Goal: Task Accomplishment & Management: Complete application form

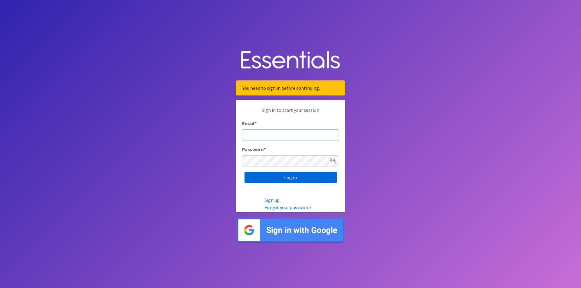
type input "Brooke_Bae@charleston.k12.sc.us"
click at [321, 175] on input "Log in" at bounding box center [291, 178] width 92 height 12
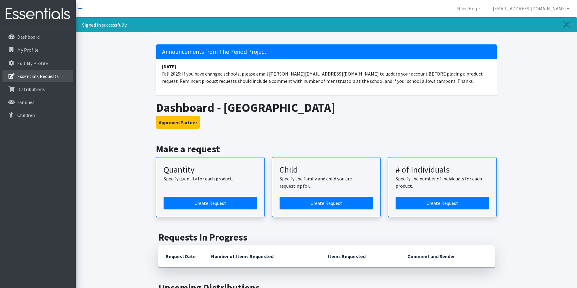
click at [42, 74] on p "Essentials Requests" at bounding box center [37, 76] width 41 height 6
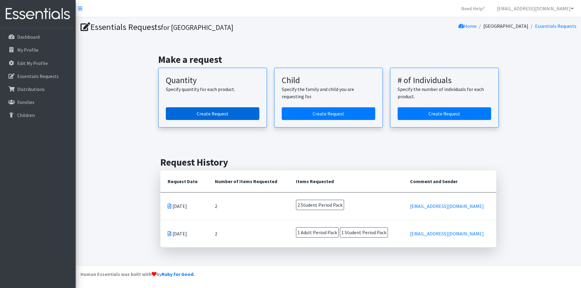
click at [220, 113] on link "Create Request" at bounding box center [213, 113] width 94 height 13
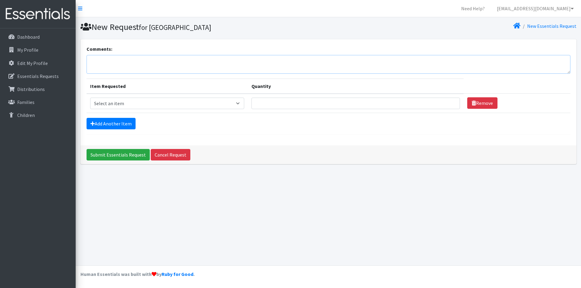
click at [123, 64] on textarea "Comments:" at bounding box center [329, 64] width 484 height 19
type textarea "n"
type textarea "North Charleston High School and Cooper River CAS"
click at [118, 103] on select "Select an item Adult Period Pack Student Period Pack" at bounding box center [167, 104] width 154 height 12
select select "7757"
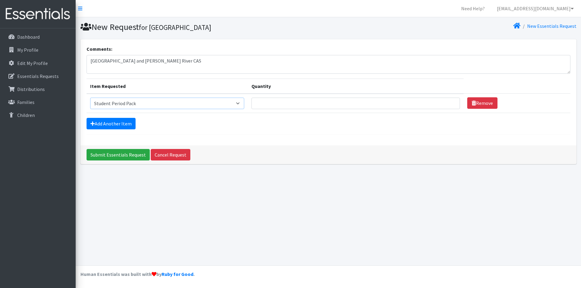
click at [90, 98] on select "Select an item Adult Period Pack Student Period Pack" at bounding box center [167, 104] width 154 height 12
click at [323, 101] on input "Quantity" at bounding box center [356, 104] width 209 height 12
click at [327, 106] on input "Quantity" at bounding box center [356, 104] width 209 height 12
click at [315, 102] on input "Quantity" at bounding box center [356, 104] width 209 height 12
click at [333, 103] on input "Quantity" at bounding box center [356, 104] width 209 height 12
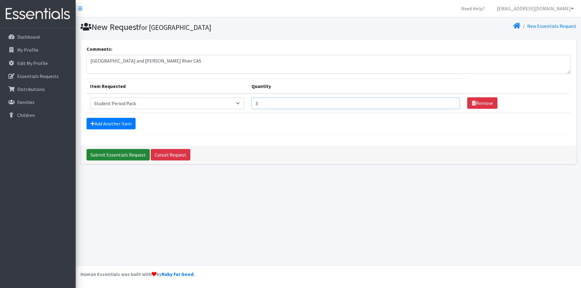
type input "3"
drag, startPoint x: 124, startPoint y: 159, endPoint x: 218, endPoint y: 189, distance: 98.6
click at [123, 159] on input "Submit Essentials Request" at bounding box center [118, 155] width 63 height 12
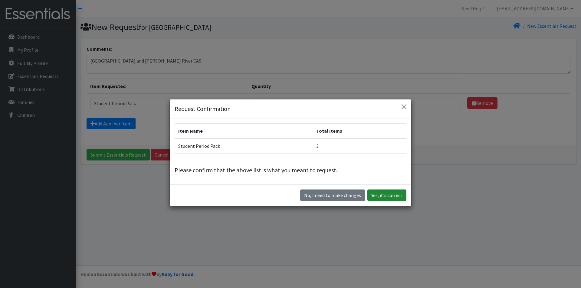
click at [395, 196] on button "Yes, it's correct" at bounding box center [386, 196] width 39 height 12
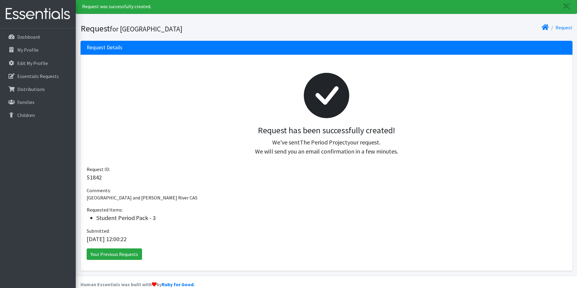
scroll to position [29, 0]
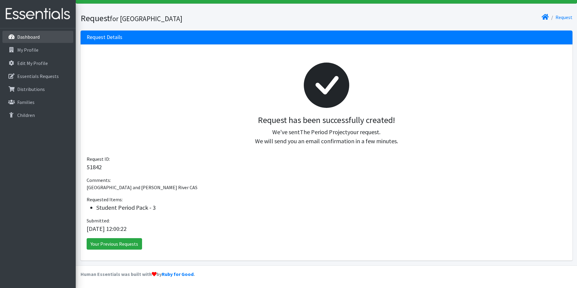
click at [34, 37] on p "Dashboard" at bounding box center [28, 37] width 22 height 6
